Goal: Transaction & Acquisition: Purchase product/service

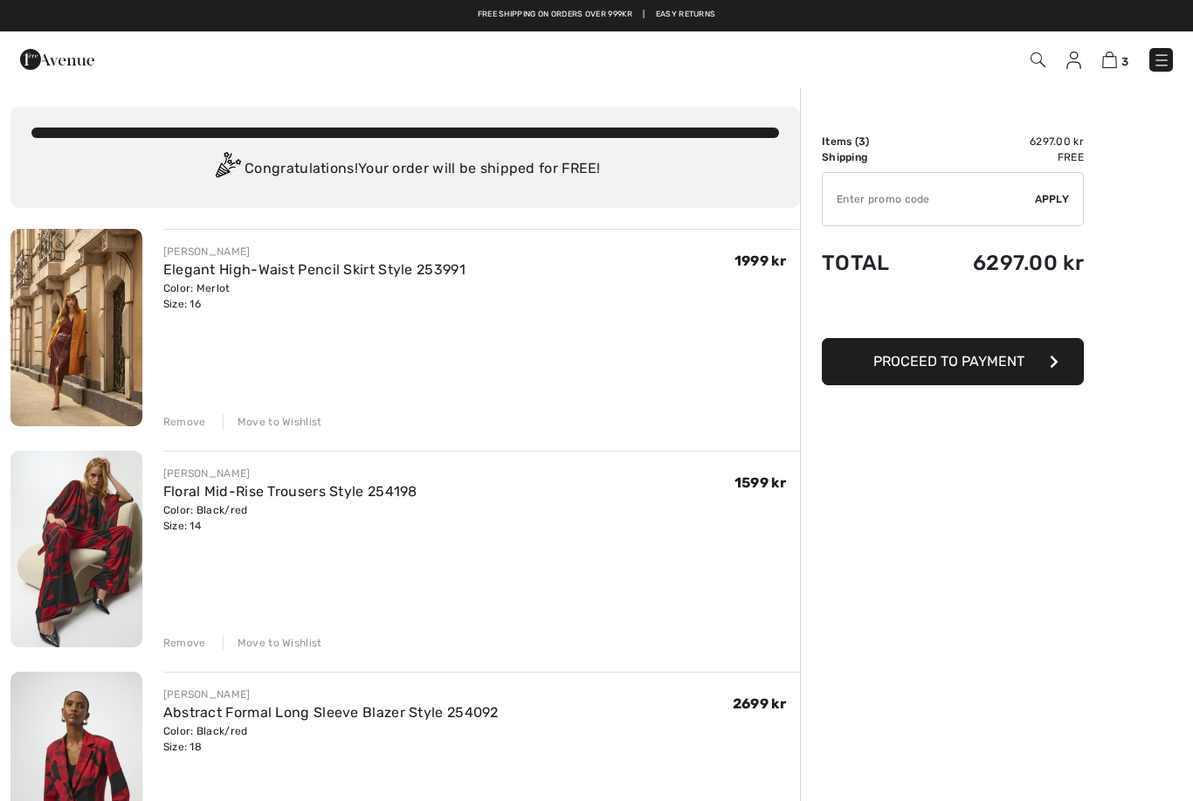
click at [189, 416] on div "Remove" at bounding box center [184, 422] width 43 height 16
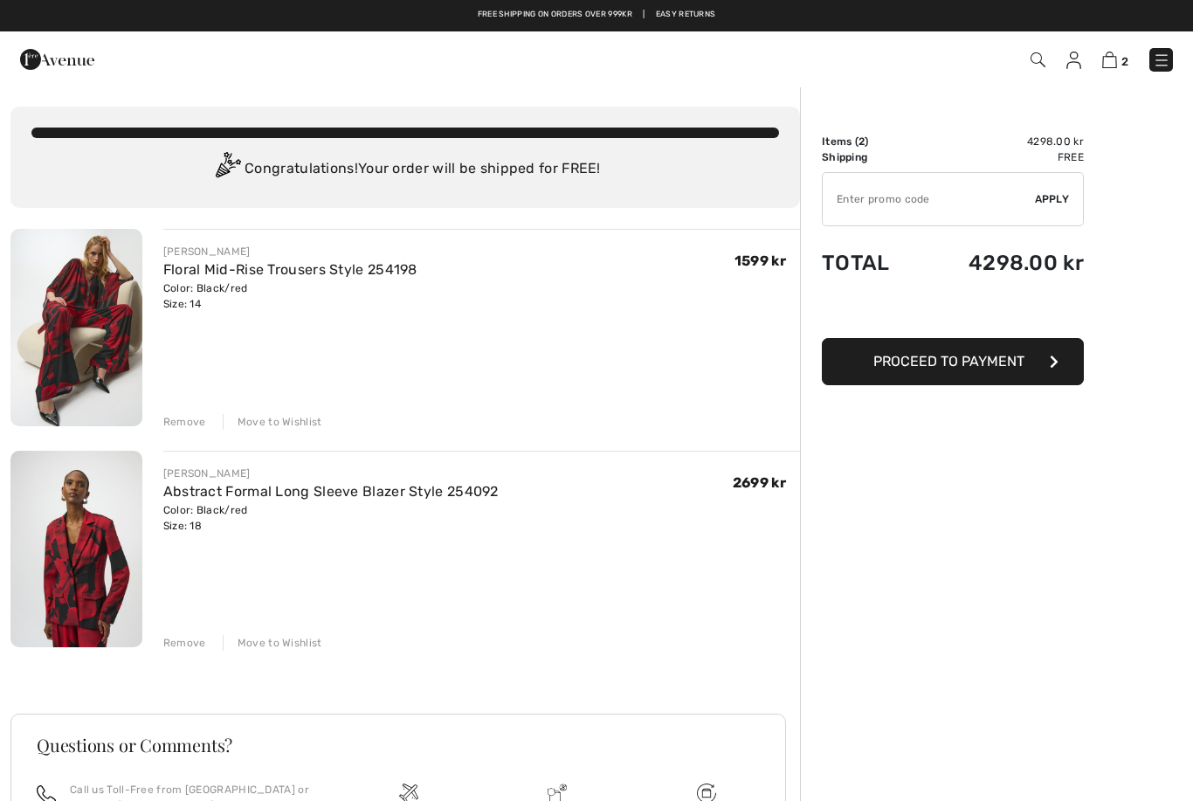
click at [196, 427] on div "Remove" at bounding box center [184, 422] width 43 height 16
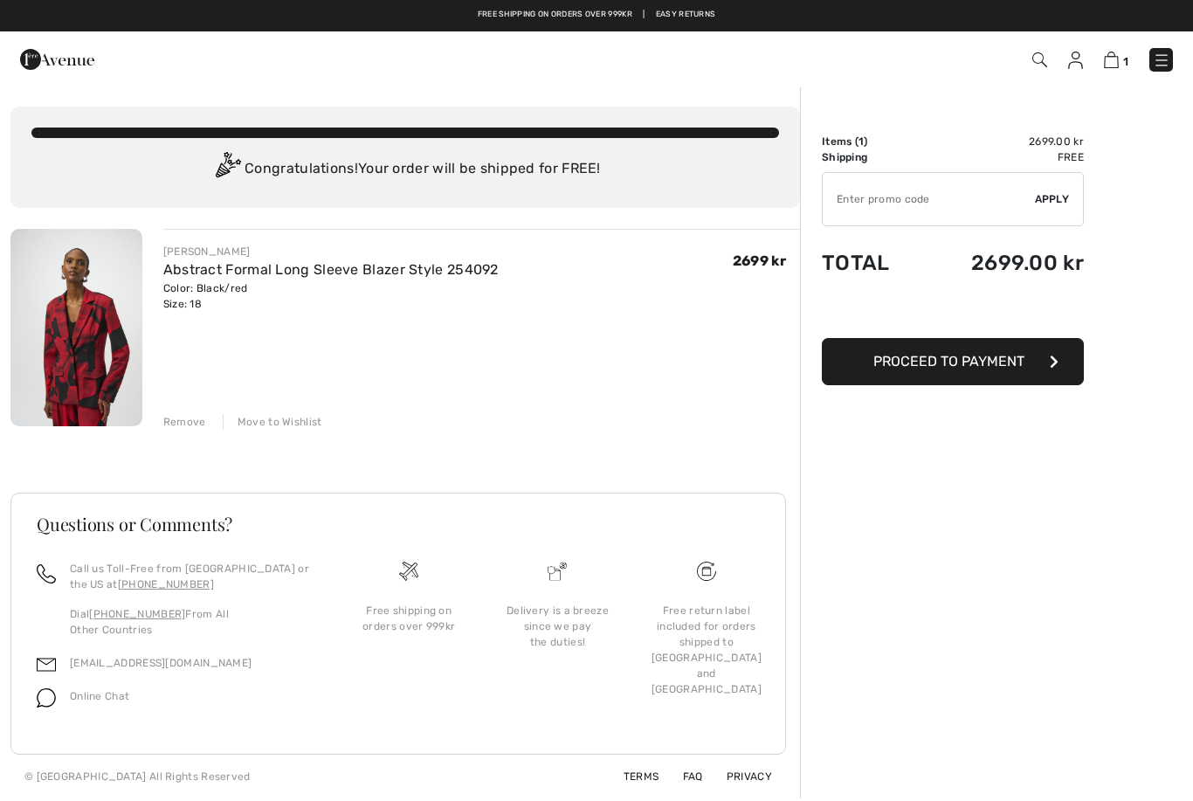
click at [195, 422] on div "Remove" at bounding box center [184, 422] width 43 height 16
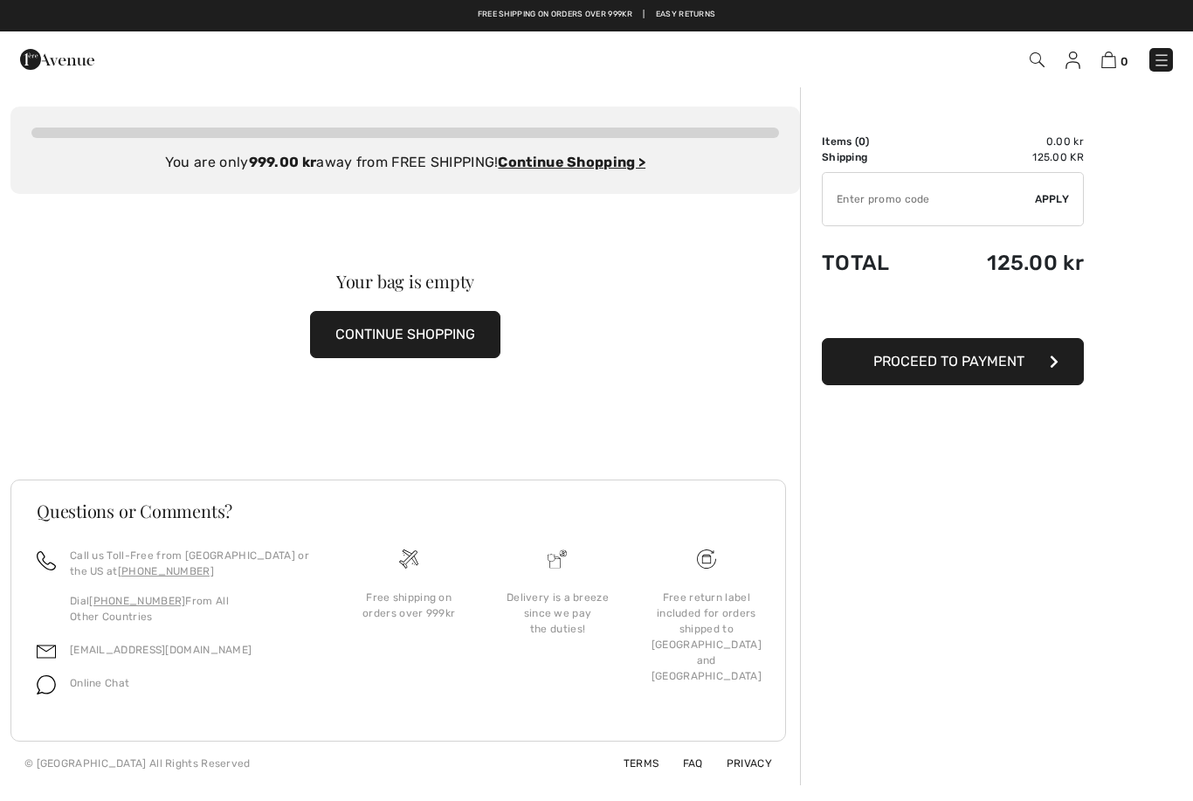
click at [1171, 49] on link at bounding box center [1161, 60] width 24 height 24
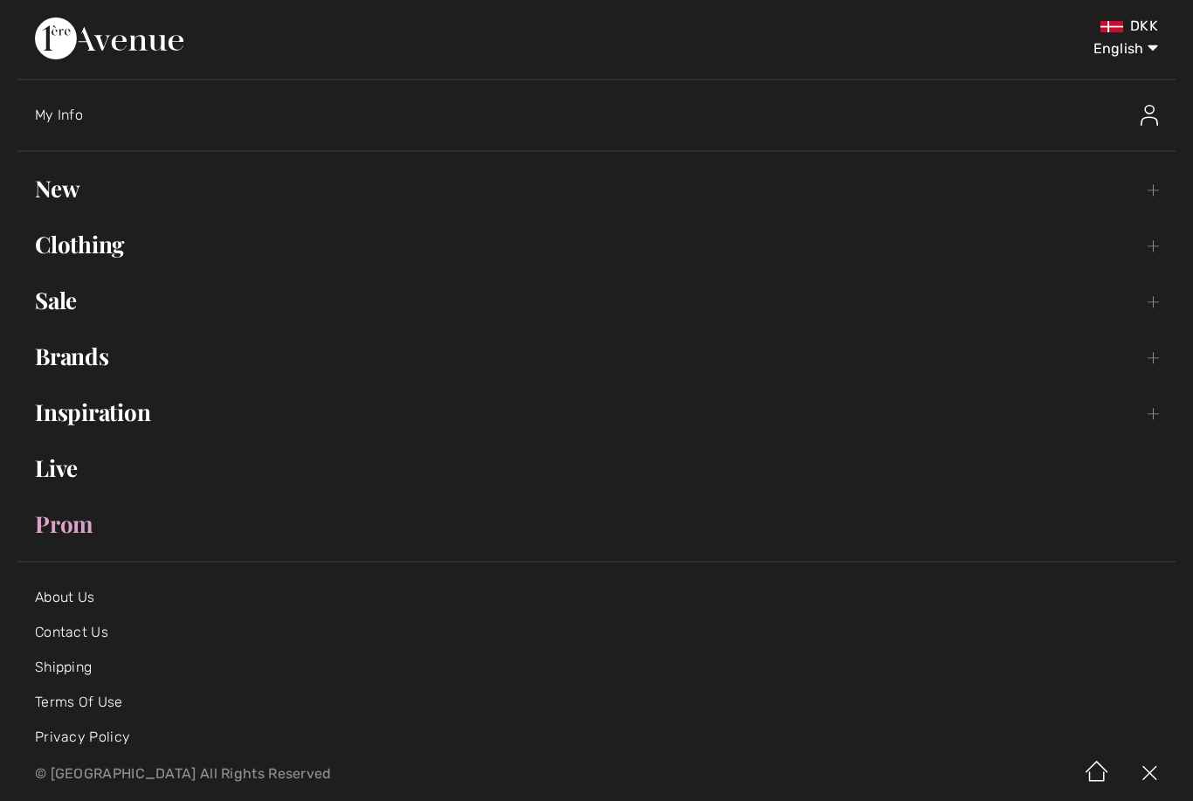
click at [87, 254] on link "Clothing Toggle submenu" at bounding box center [596, 244] width 1158 height 38
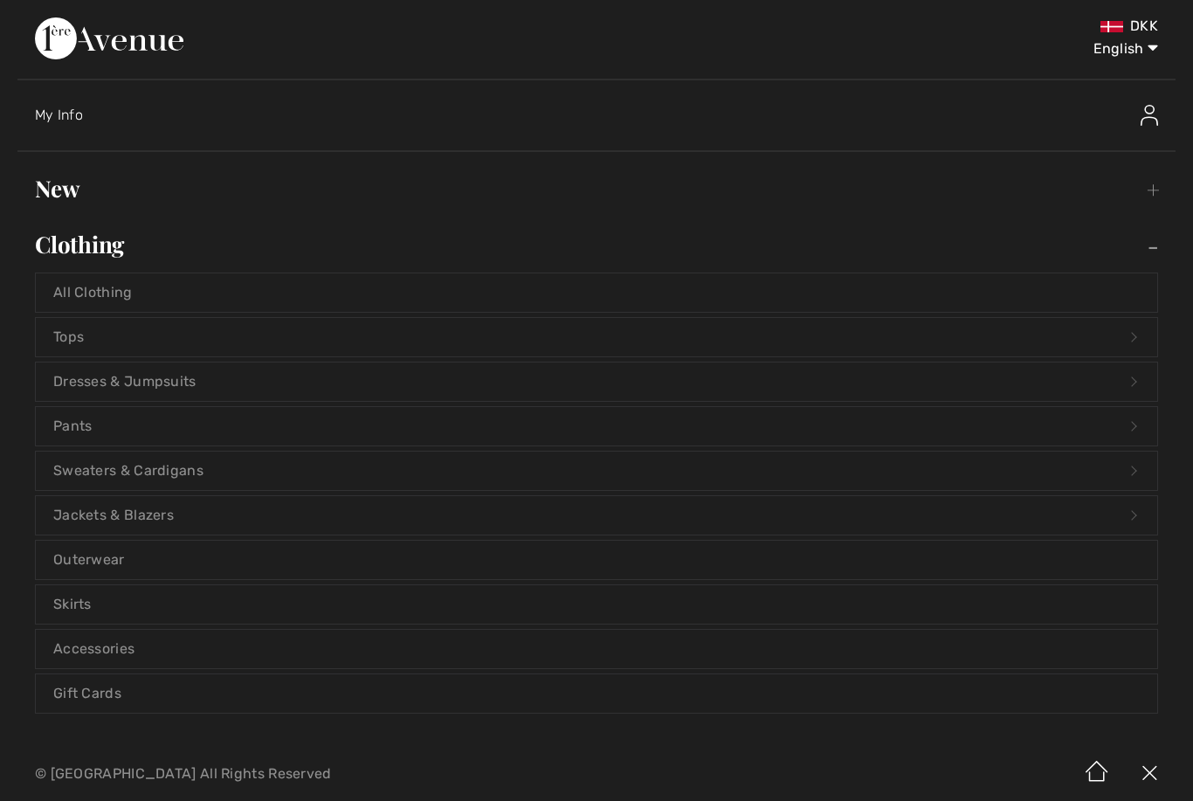
click at [114, 297] on link "All Clothing" at bounding box center [596, 292] width 1121 height 38
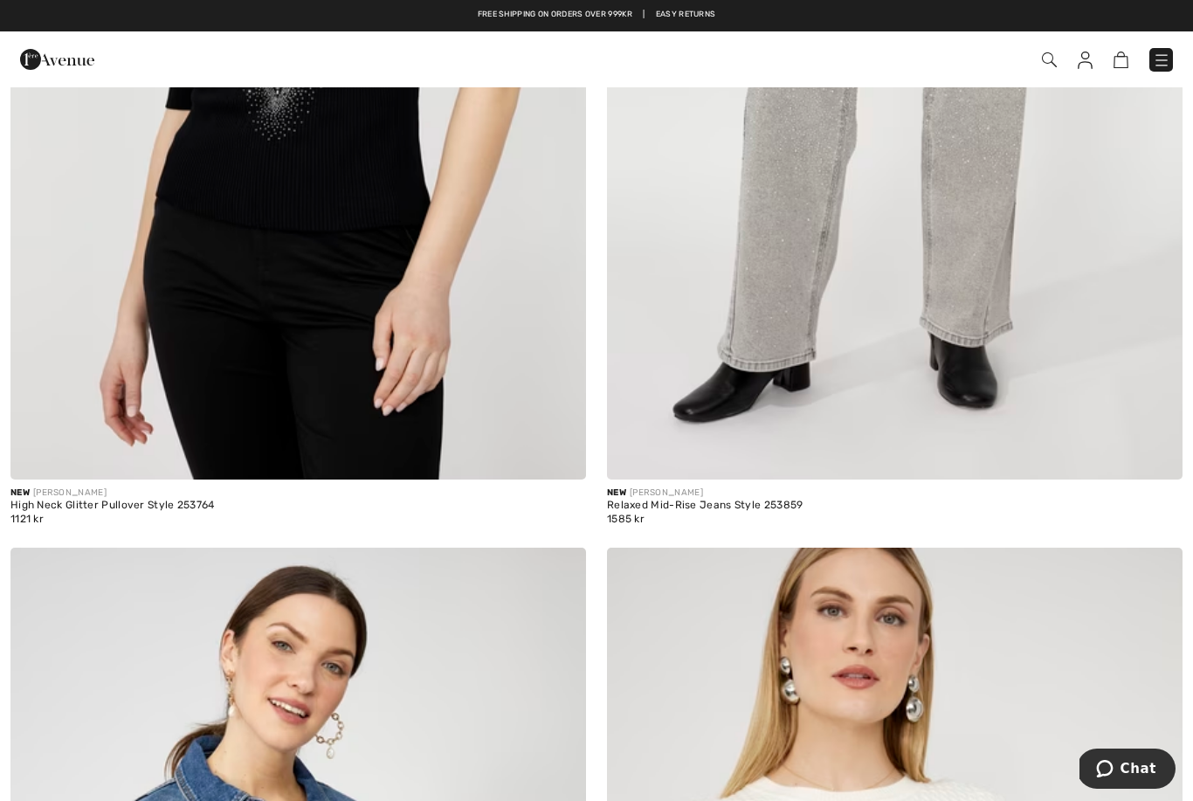
scroll to position [603, 0]
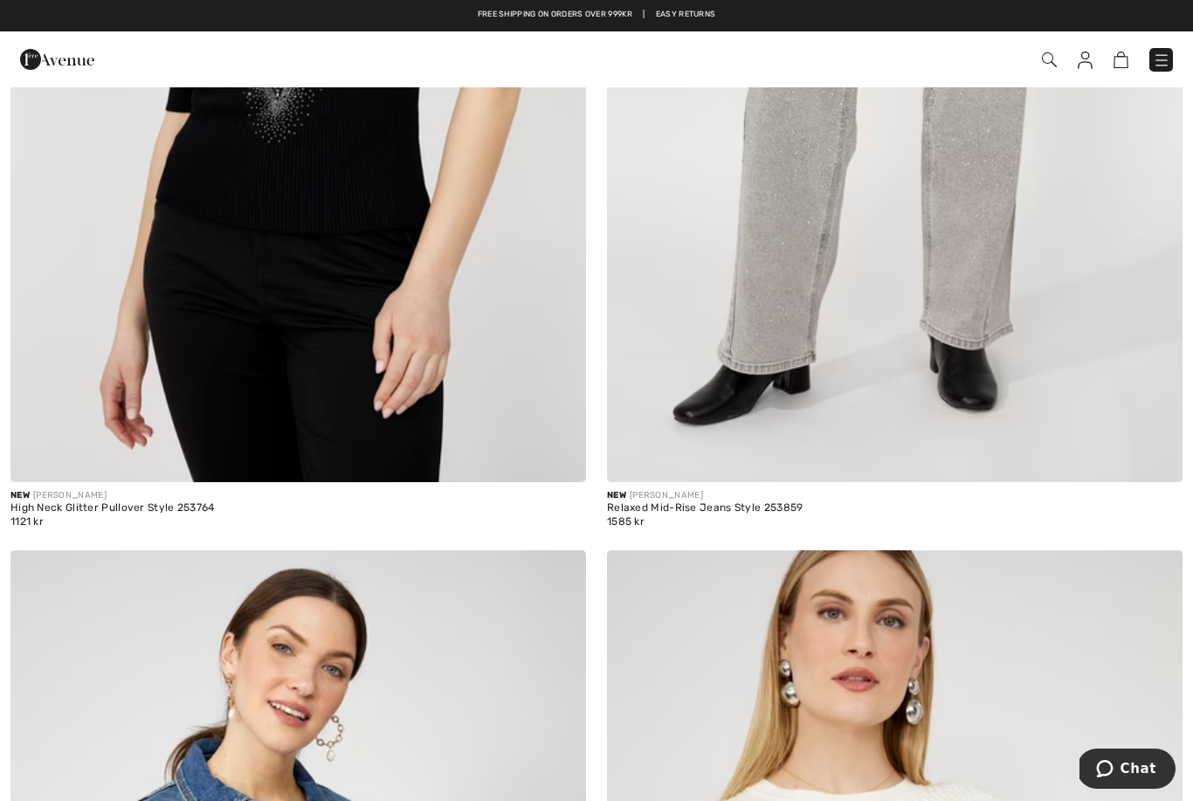
click at [1168, 61] on img at bounding box center [1161, 60] width 17 height 17
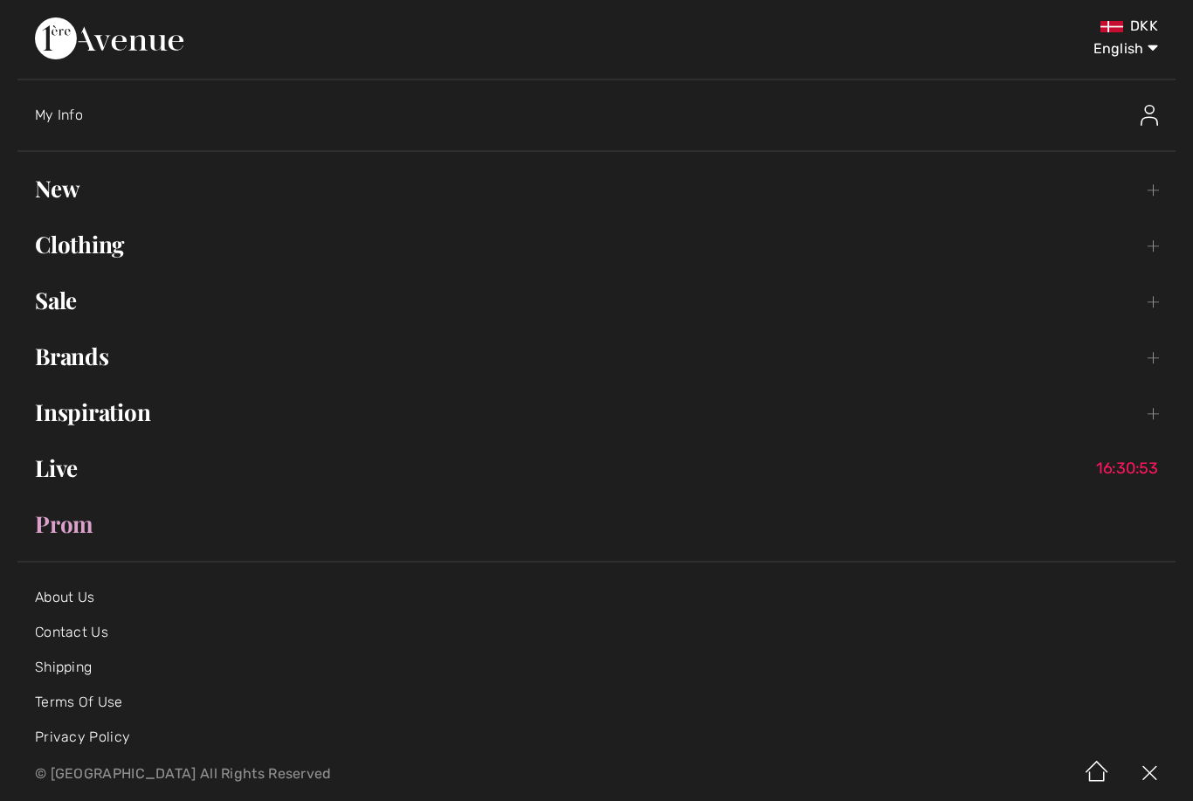
click at [99, 244] on link "Clothing Toggle submenu" at bounding box center [596, 244] width 1158 height 38
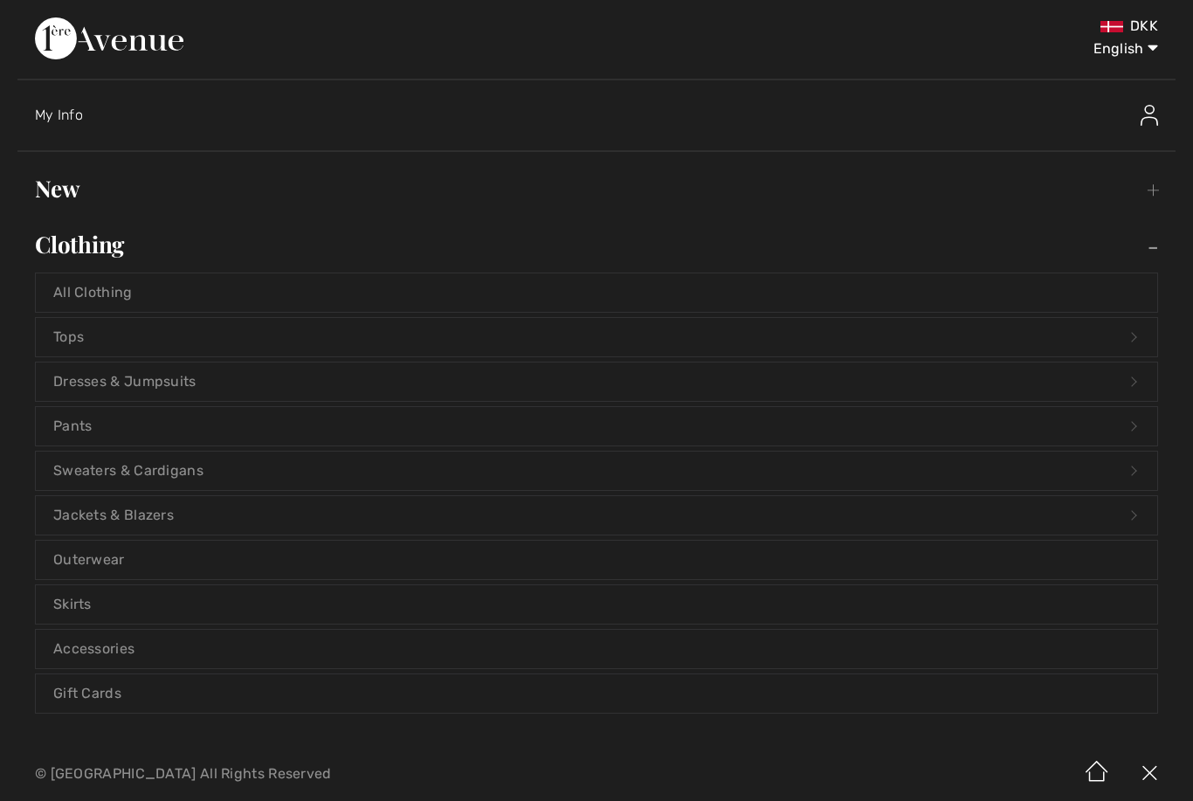
click at [98, 424] on link "Pants Open submenu" at bounding box center [596, 426] width 1121 height 38
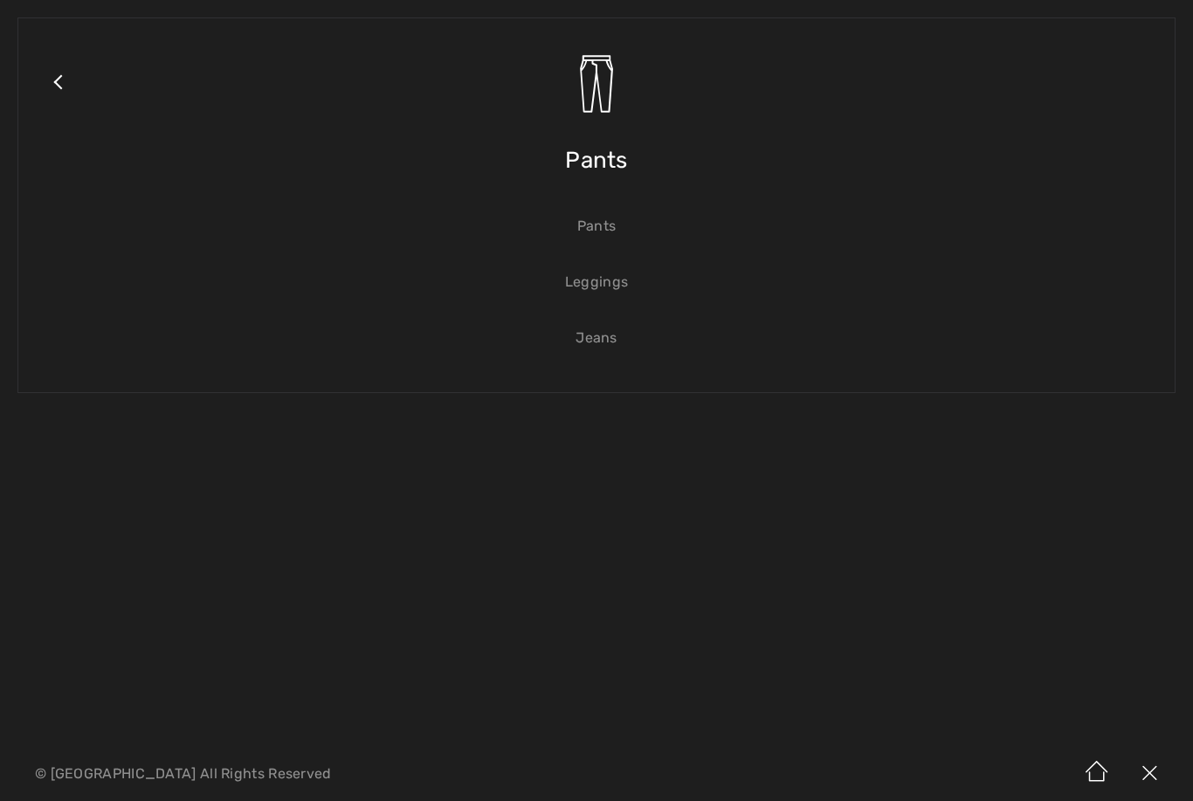
click at [605, 346] on link "Jeans" at bounding box center [596, 338] width 1121 height 38
click at [597, 341] on link "Jeans" at bounding box center [596, 338] width 1121 height 38
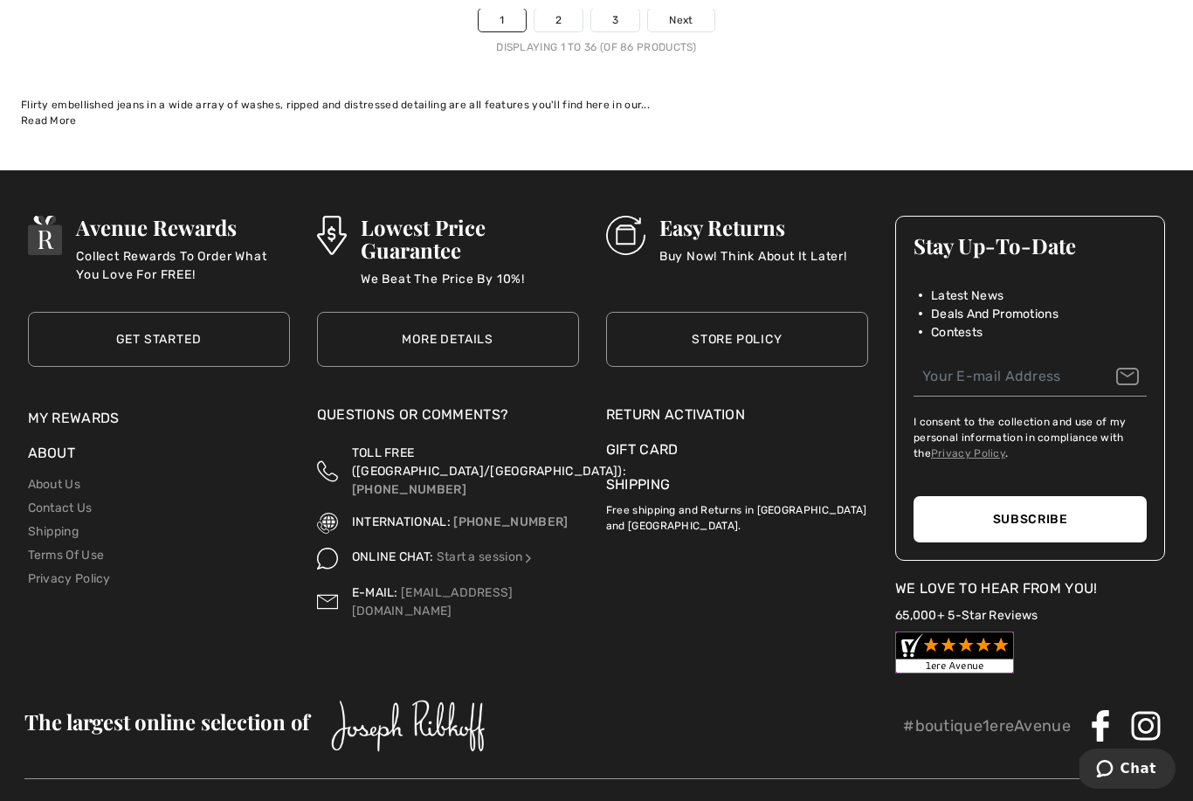
scroll to position [17311, 0]
